Goal: Book appointment/travel/reservation

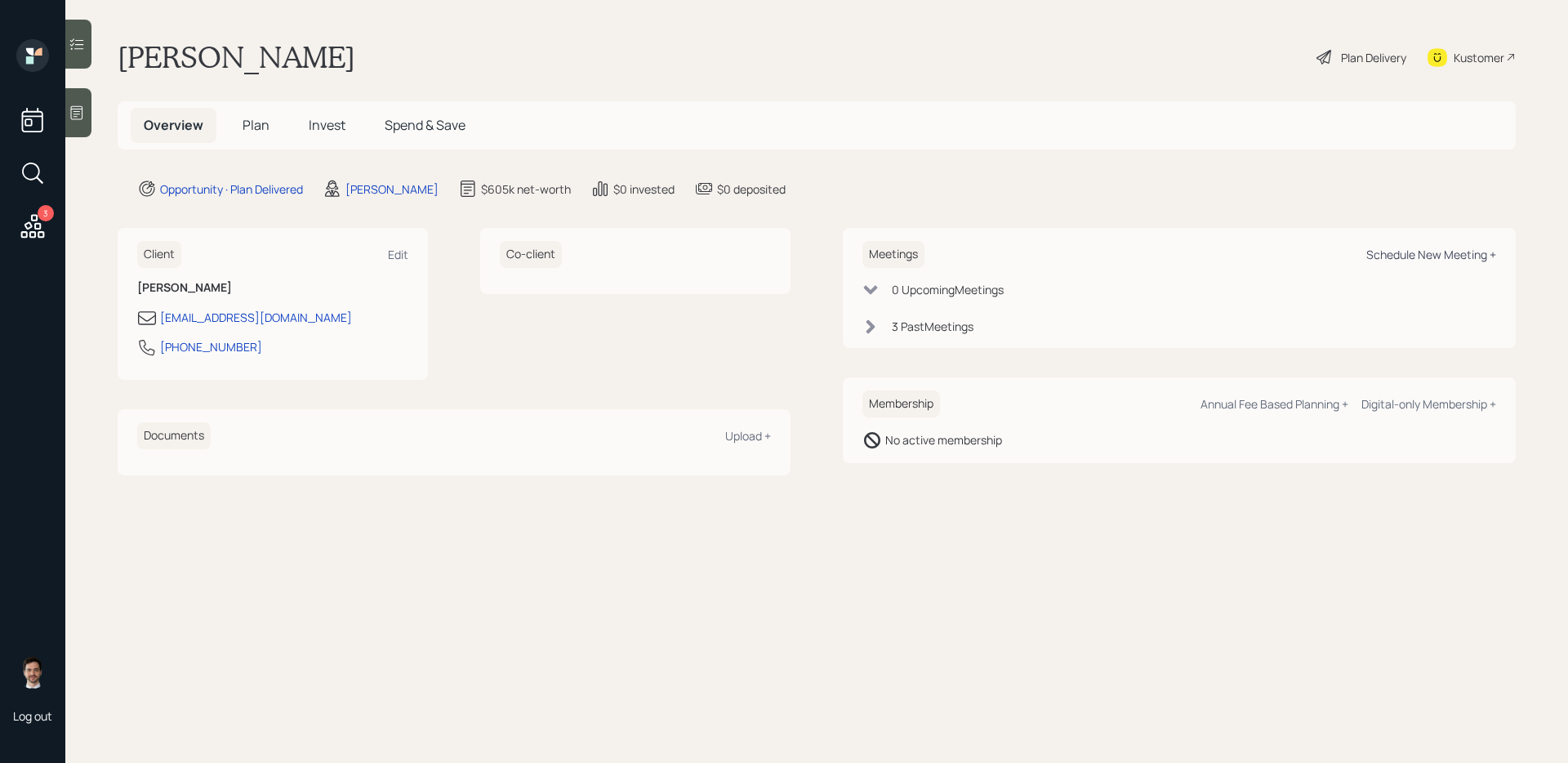
click at [1422, 258] on div "Schedule New Meeting +" at bounding box center [1431, 254] width 130 height 16
select select "ef6b64e1-8f62-4a74-b865-a7df4b35b836"
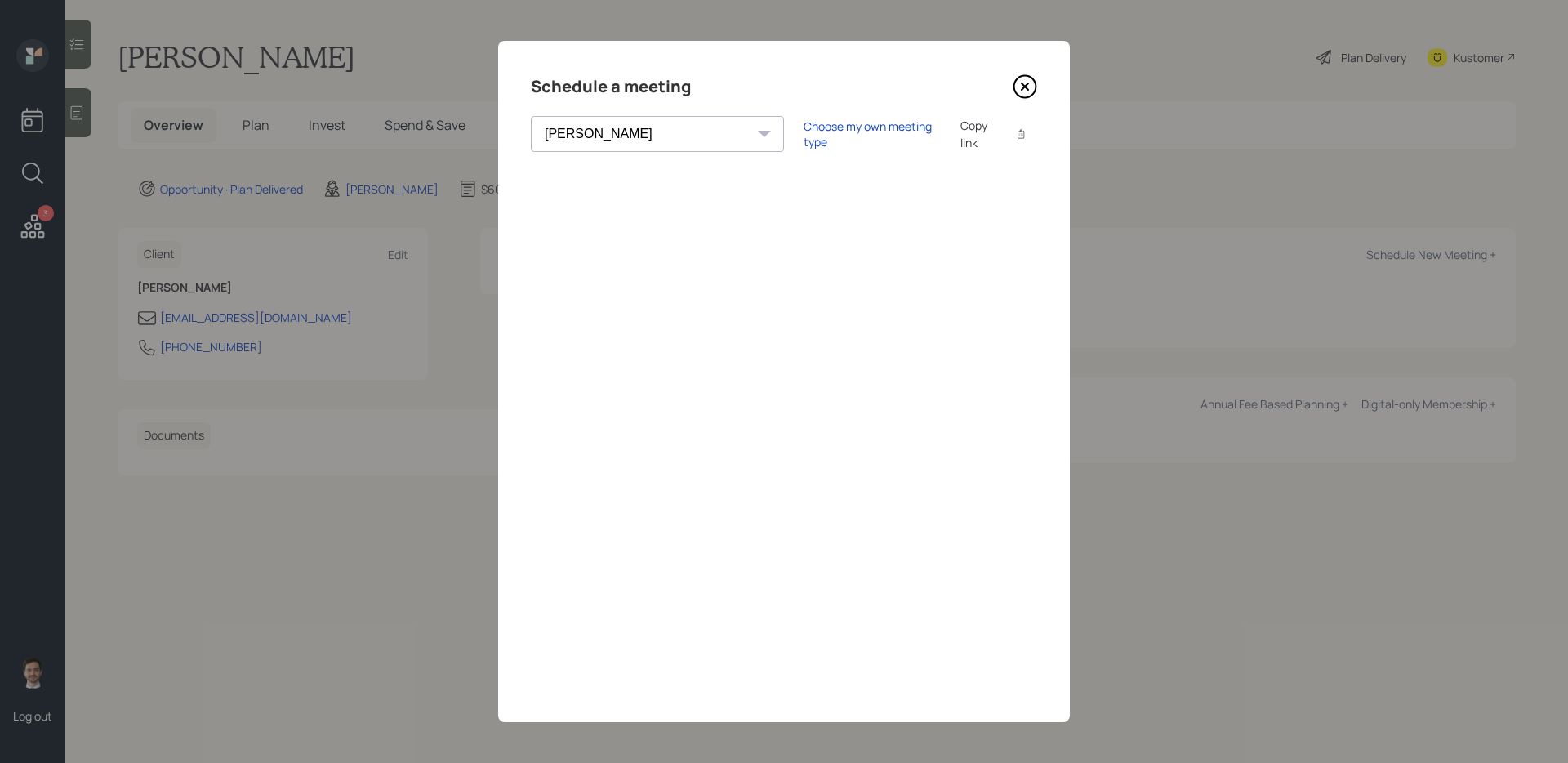
click at [1017, 96] on icon at bounding box center [1024, 87] width 22 height 22
